Goal: Task Accomplishment & Management: Complete application form

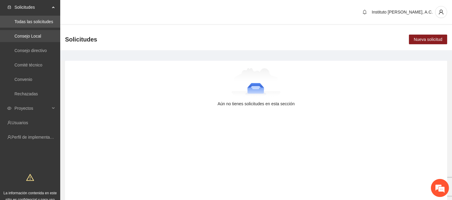
click at [41, 39] on link "Consejo Local" at bounding box center [27, 36] width 27 height 5
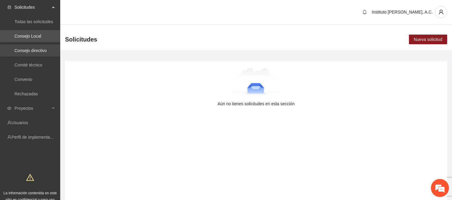
click at [47, 53] on link "Consejo directivo" at bounding box center [30, 50] width 32 height 5
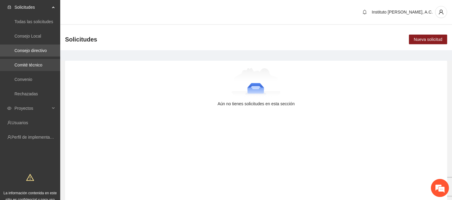
click at [42, 65] on link "Comité técnico" at bounding box center [28, 65] width 28 height 5
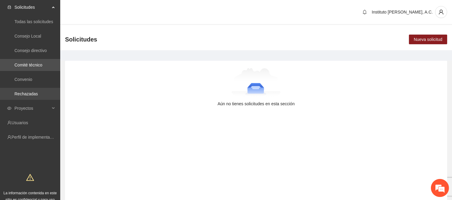
click at [38, 92] on link "Rechazadas" at bounding box center [25, 93] width 23 height 5
click at [32, 80] on link "Convenio" at bounding box center [23, 79] width 18 height 5
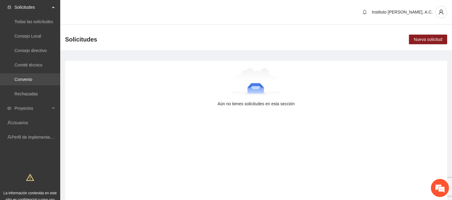
click at [32, 82] on link "Convenio" at bounding box center [23, 79] width 18 height 5
click at [36, 20] on link "Todas las solicitudes" at bounding box center [33, 21] width 39 height 5
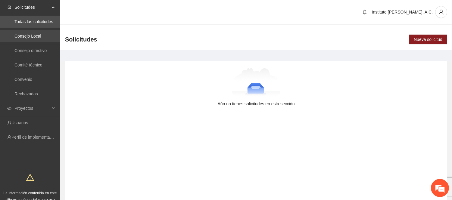
click at [30, 39] on link "Consejo Local" at bounding box center [27, 36] width 27 height 5
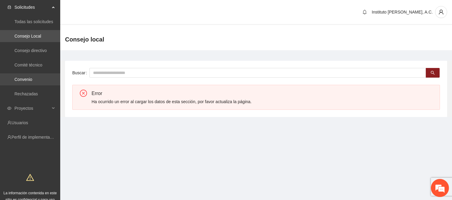
click at [32, 77] on link "Convenio" at bounding box center [23, 79] width 18 height 5
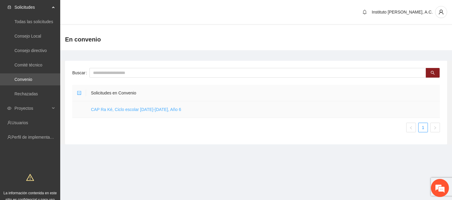
click at [162, 112] on link "CAP Ra Ké, Ciclo escolar 2025-2026, Año 6" at bounding box center [136, 109] width 90 height 5
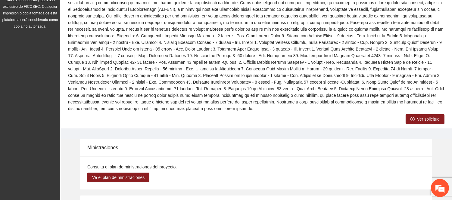
scroll to position [200, 0]
click at [411, 116] on icon "right-circle" at bounding box center [412, 118] width 4 height 4
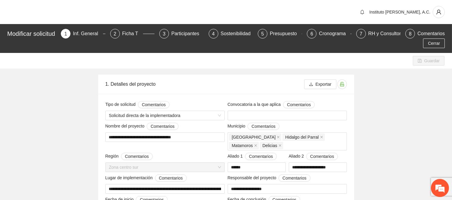
type input "**********"
click at [369, 35] on div "RH y Consultores" at bounding box center [389, 34] width 42 height 10
click at [335, 36] on div "Cronograma" at bounding box center [335, 34] width 32 height 10
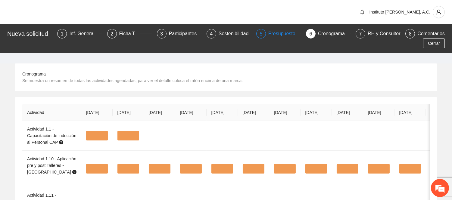
click at [287, 33] on div "Presupuesto" at bounding box center [284, 34] width 32 height 10
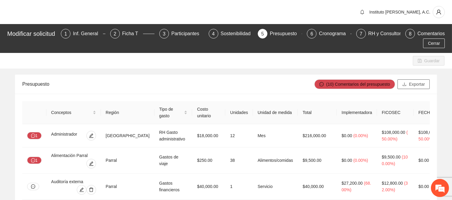
click at [408, 83] on button "Exportar" at bounding box center [413, 84] width 32 height 10
